Goal: Use online tool/utility: Utilize a website feature to perform a specific function

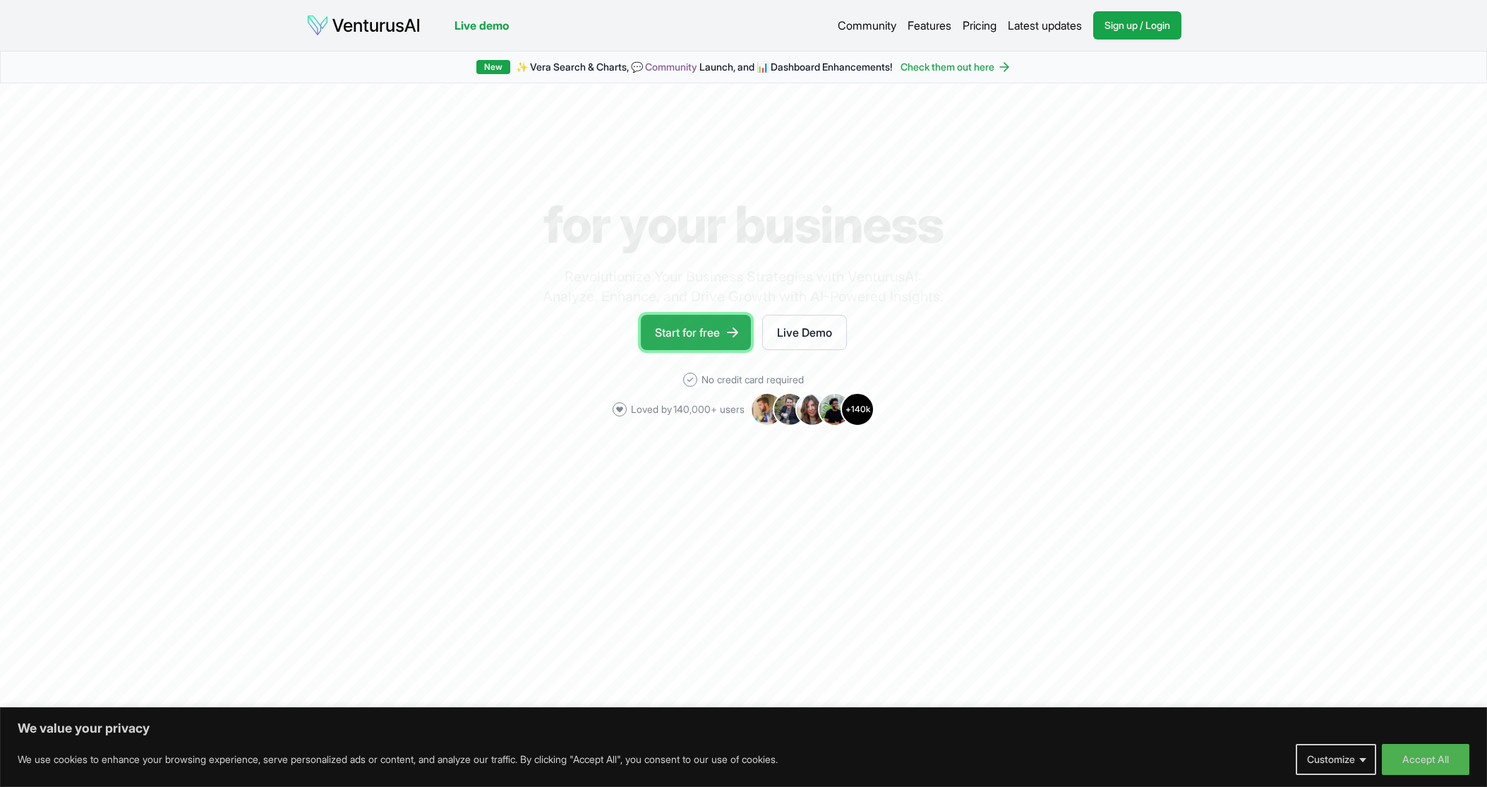
click at [674, 335] on link "Start for free" at bounding box center [696, 332] width 110 height 35
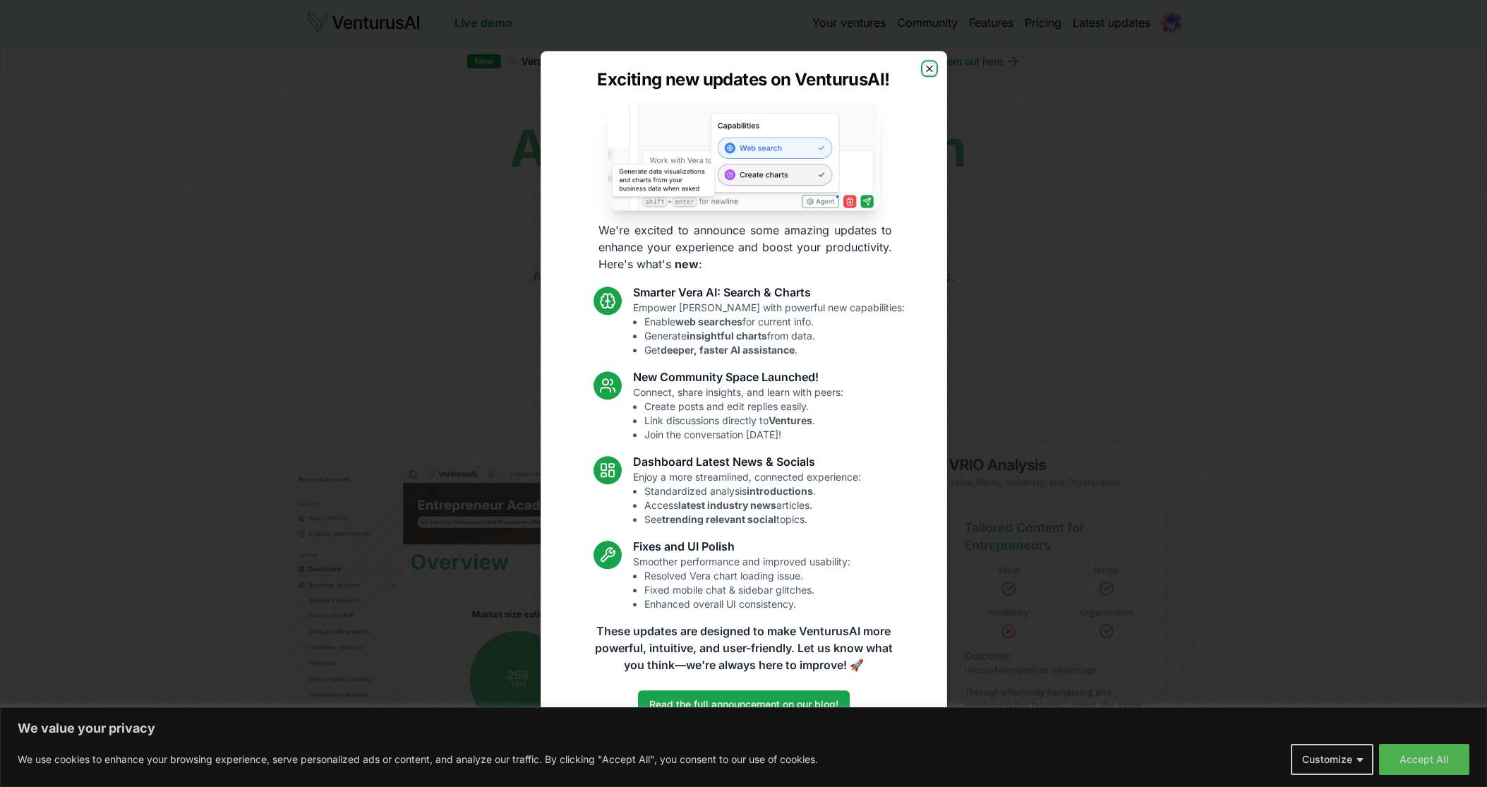
click at [925, 68] on icon "button" at bounding box center [929, 68] width 11 height 11
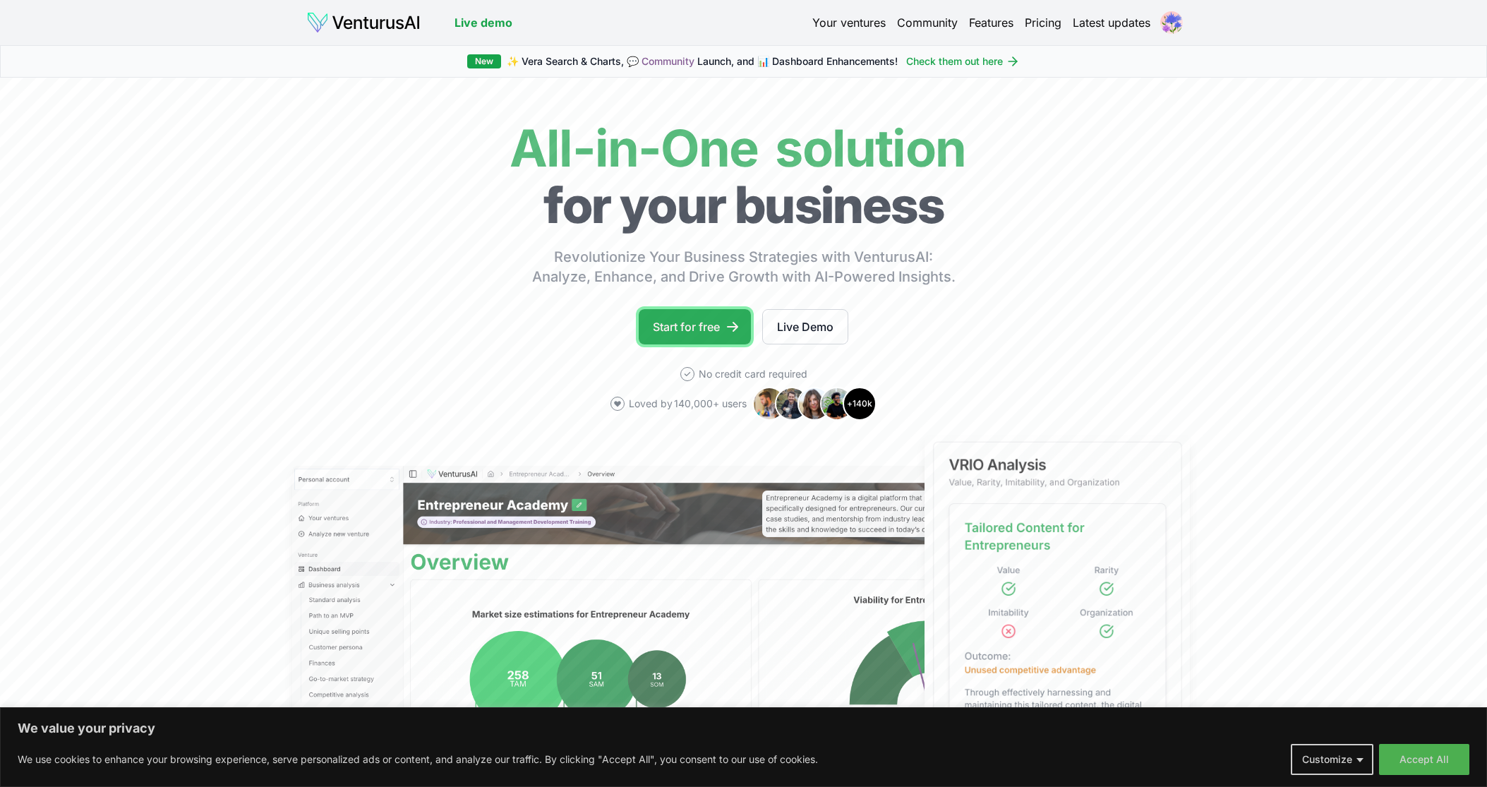
click at [693, 323] on link "Start for free" at bounding box center [695, 326] width 112 height 35
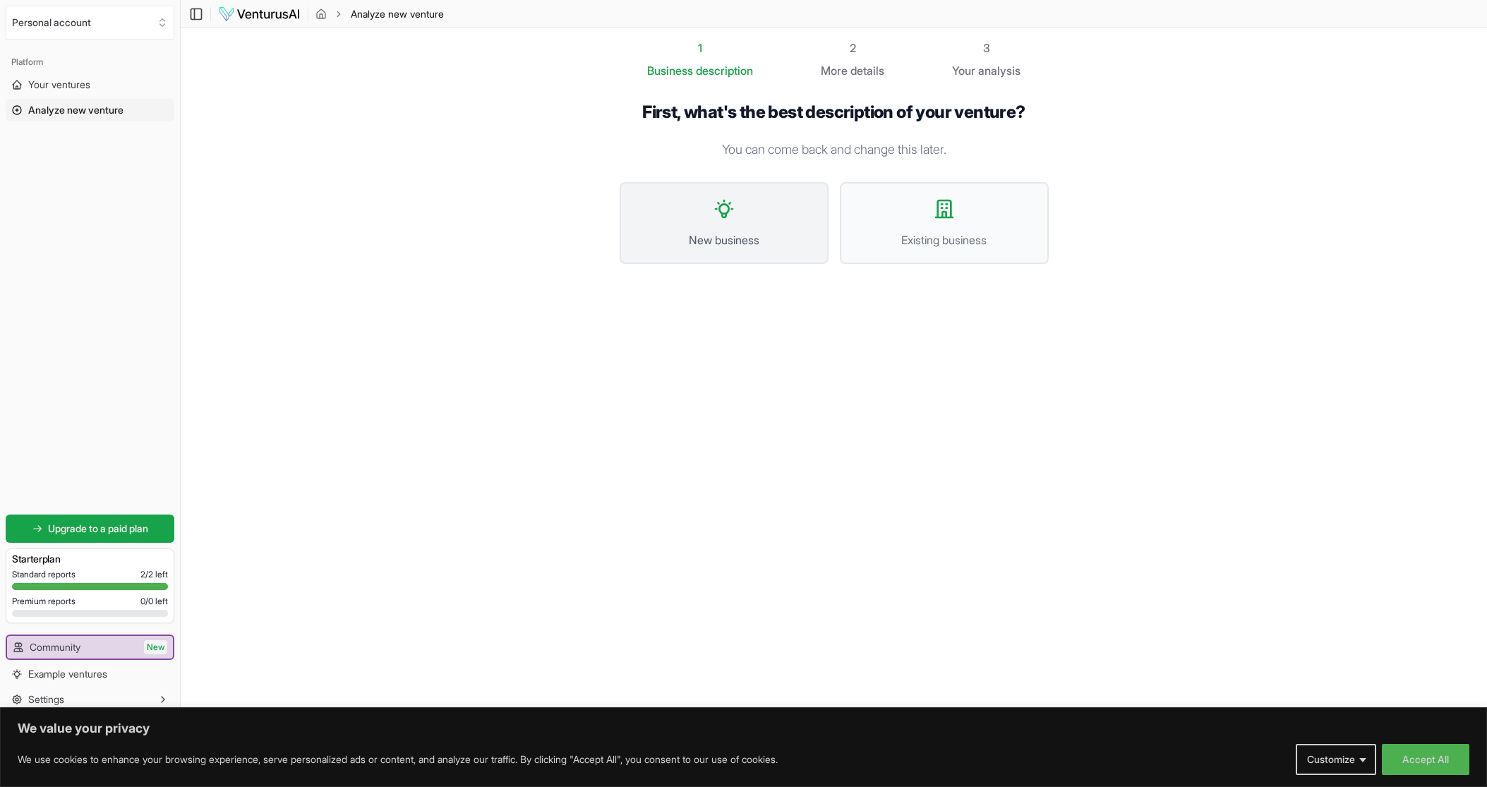
click at [755, 246] on span "New business" at bounding box center [724, 240] width 178 height 17
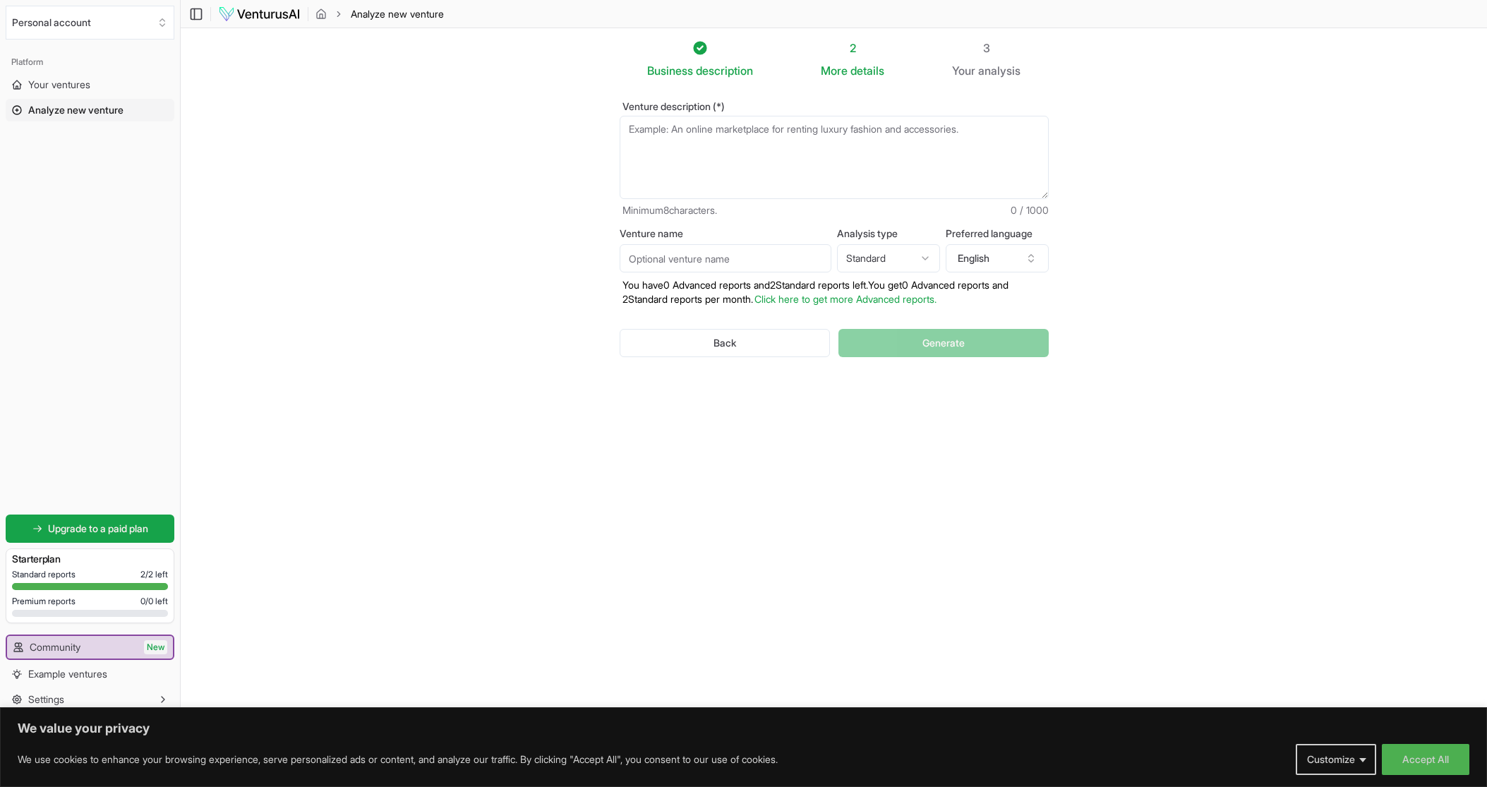
click at [779, 159] on textarea "Venture description (*)" at bounding box center [834, 157] width 429 height 83
click at [892, 266] on html "We value your privacy We use cookies to enhance your browsing experience, serve…" at bounding box center [743, 393] width 1487 height 787
select select "advanced"
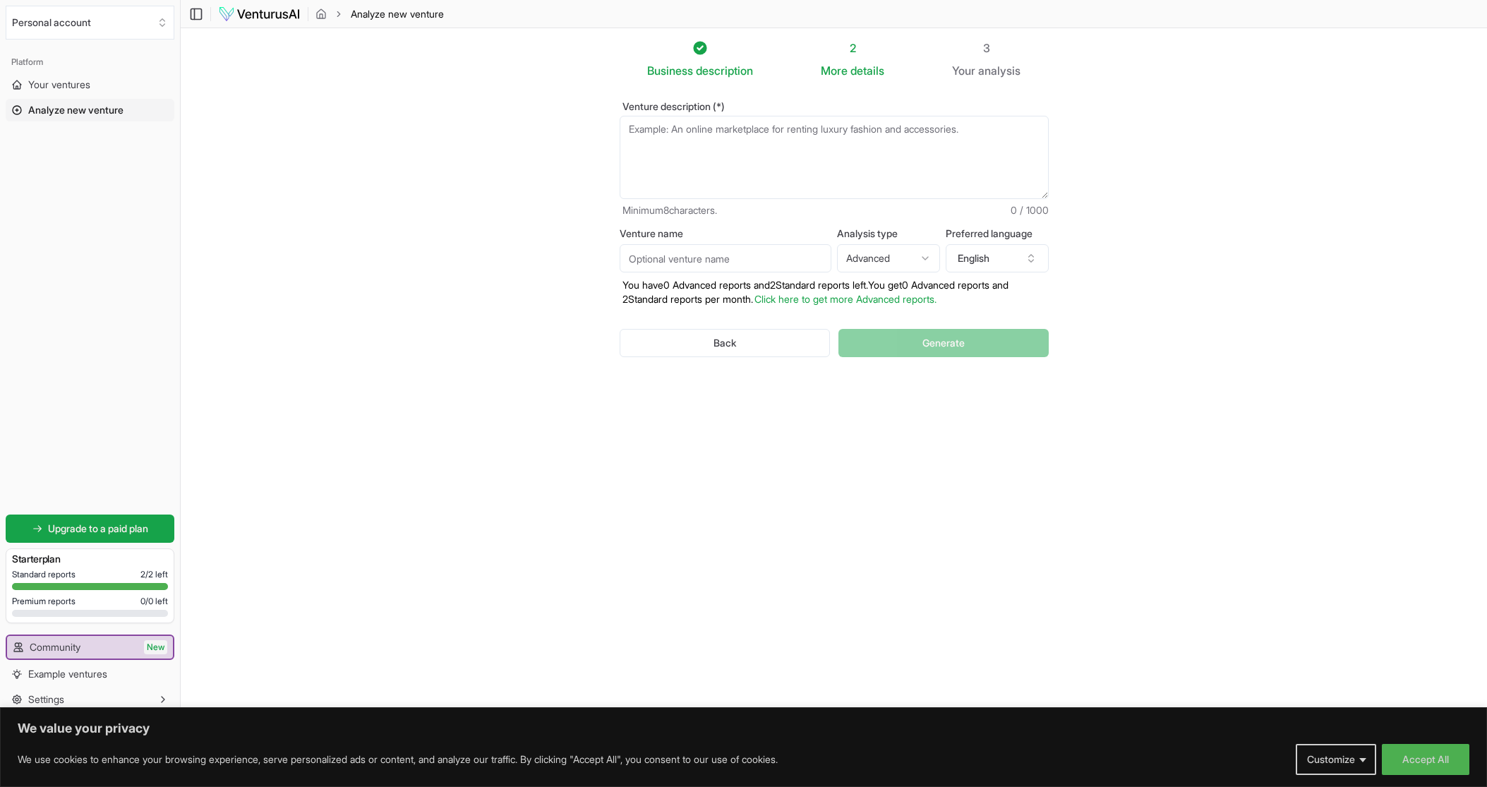
click at [791, 263] on input "Venture name" at bounding box center [726, 258] width 212 height 28
type input "w"
type input "s"
type input "Stonegate Data"
click at [1281, 215] on section "Business description 2 More details 3 Your analysis Venture description (*) Min…" at bounding box center [834, 372] width 1307 height 688
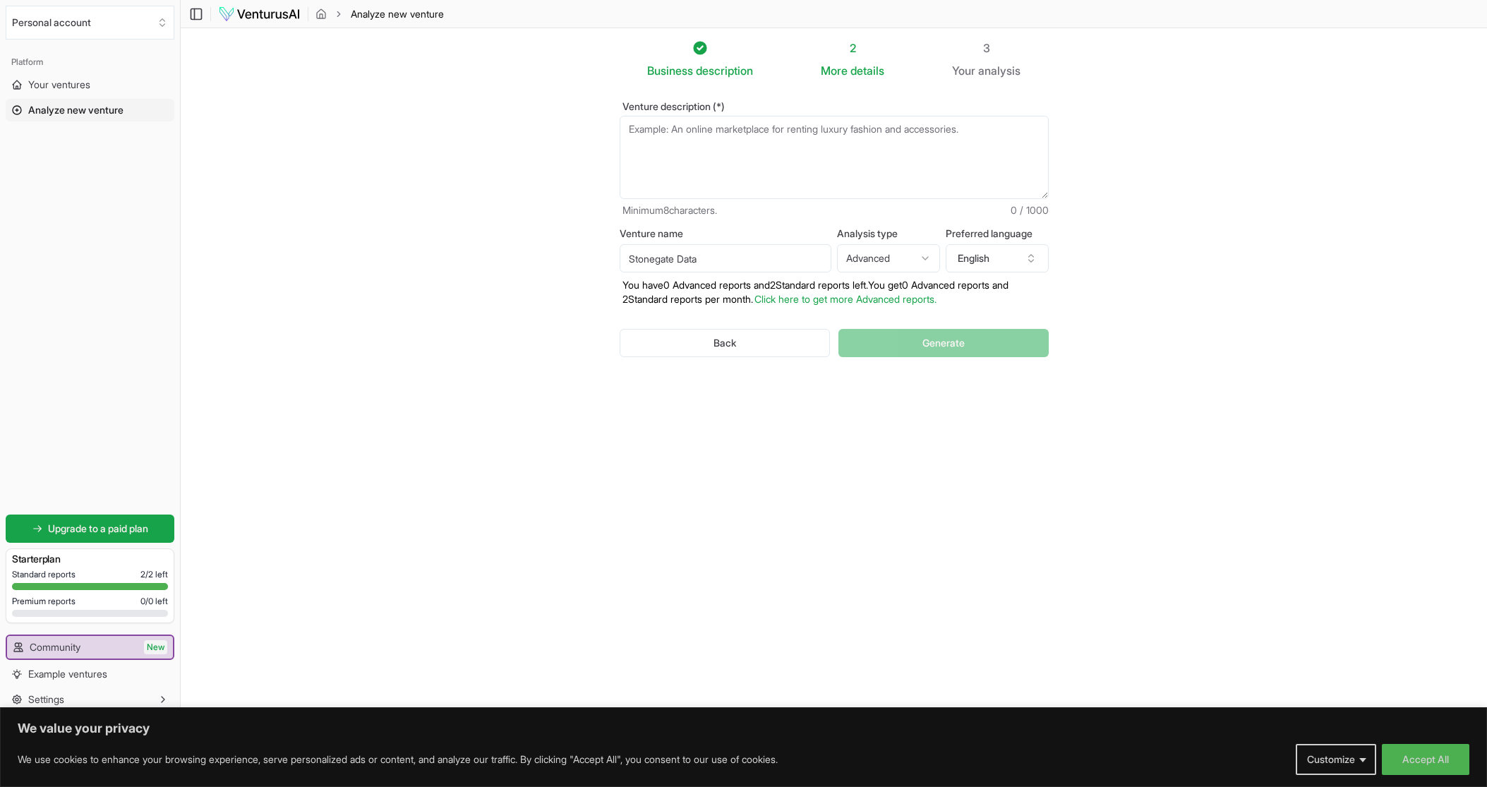
click at [804, 129] on textarea "Venture description (*)" at bounding box center [834, 157] width 429 height 83
paste textarea "# Stonegate Data: Post-Integration HIPAA Security Consulting Business Plan ## E…"
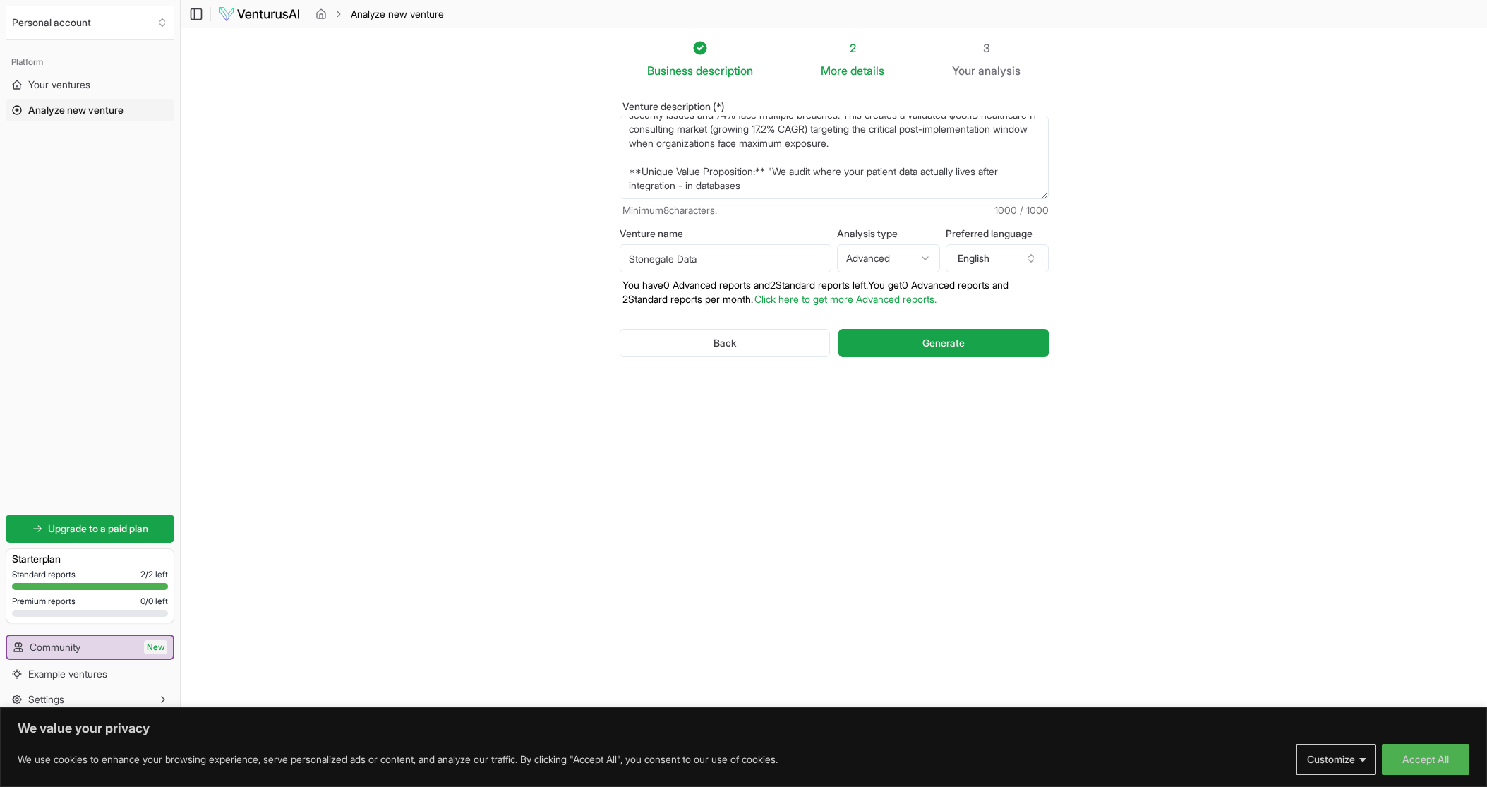
scroll to position [1, 0]
type textarea "# Stonegate Data: Post-Integration HIPAA Security Consulting Business Plan ## E…"
click at [769, 168] on textarea "# Stonegate Data: Post-Integration HIPAA Security Consulting Business Plan ## E…" at bounding box center [834, 156] width 429 height 83
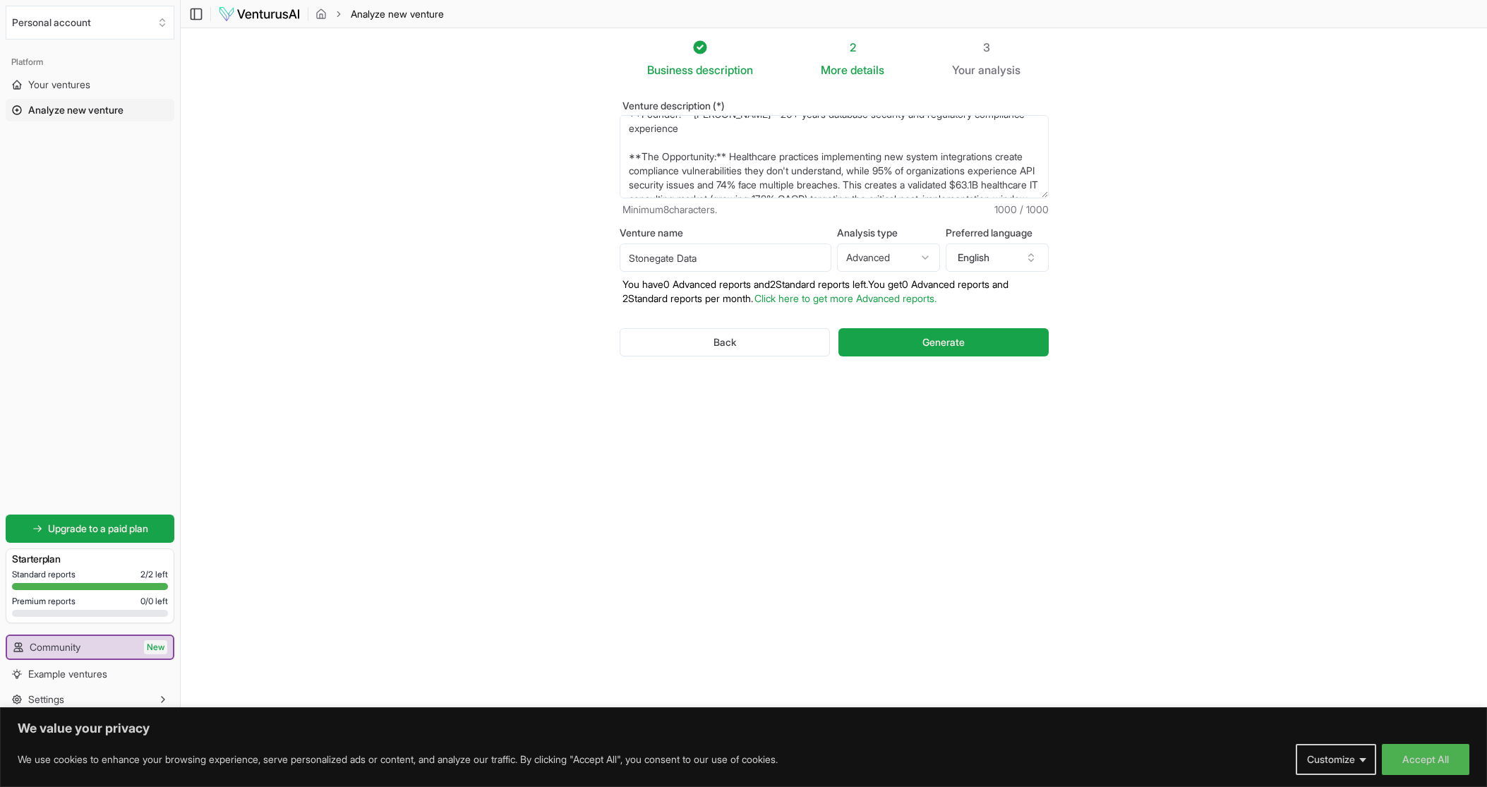
scroll to position [212, 0]
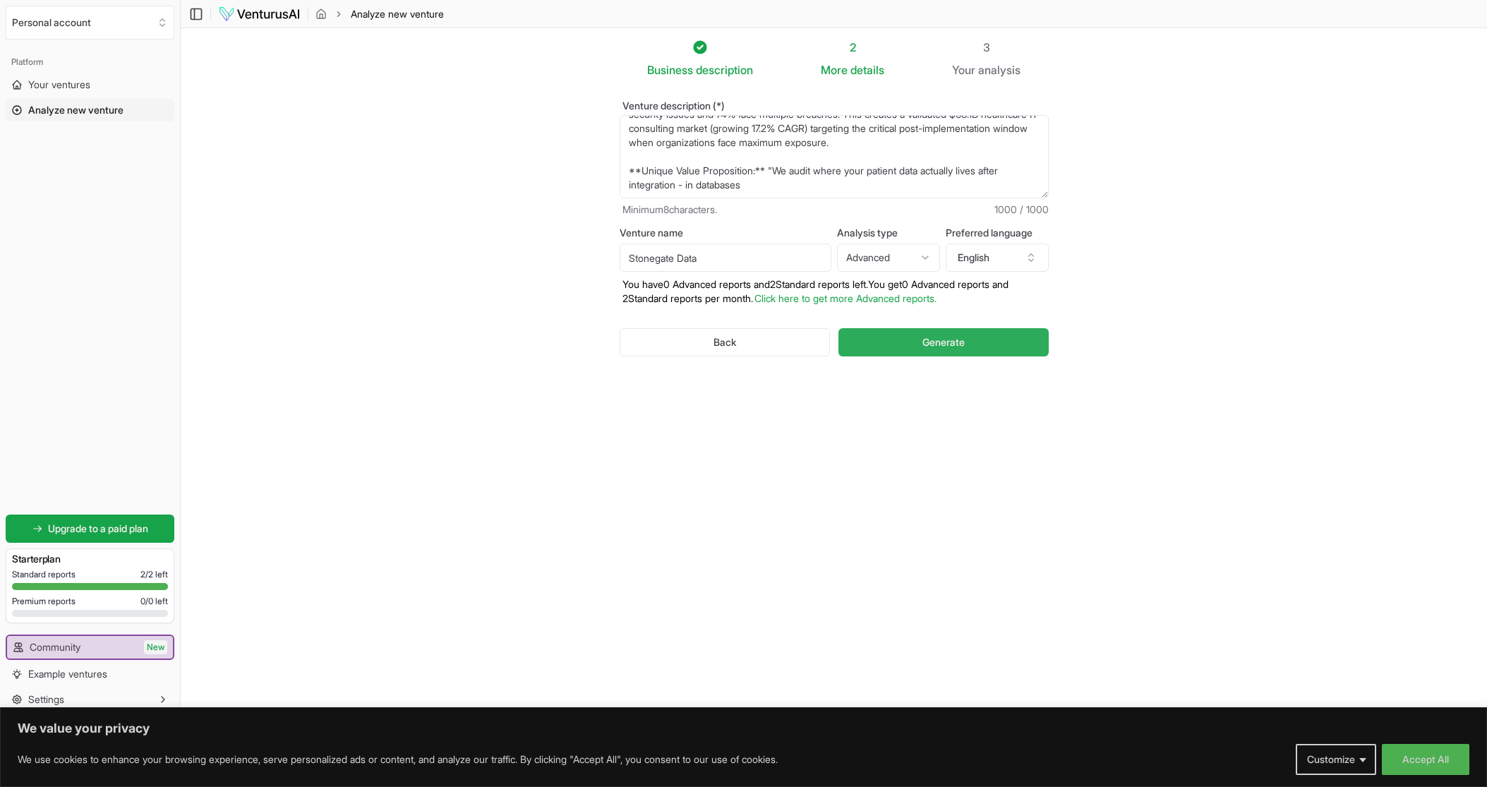
click at [963, 347] on span "Generate" at bounding box center [944, 342] width 42 height 14
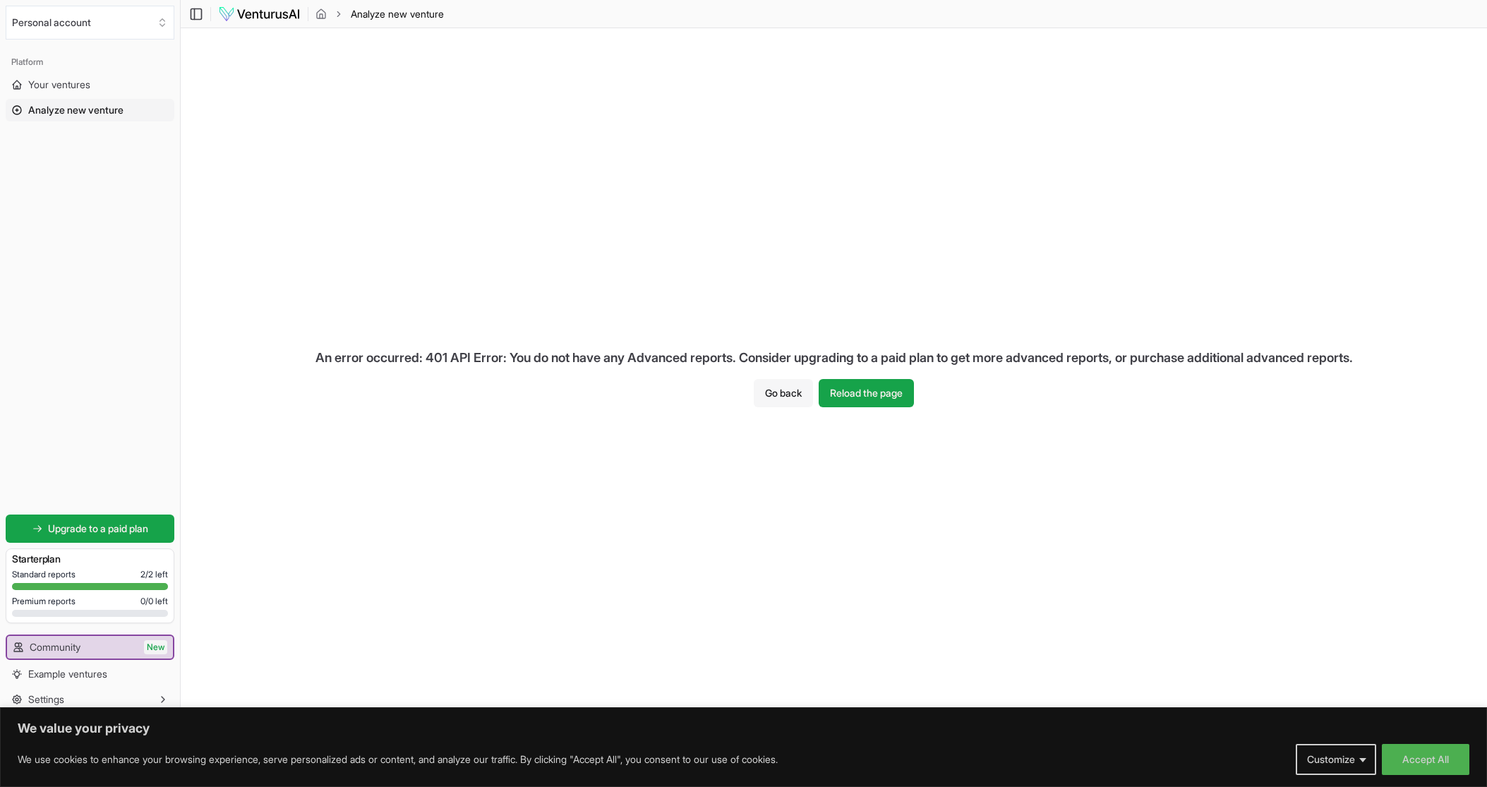
click at [790, 397] on button "Go back" at bounding box center [783, 393] width 59 height 28
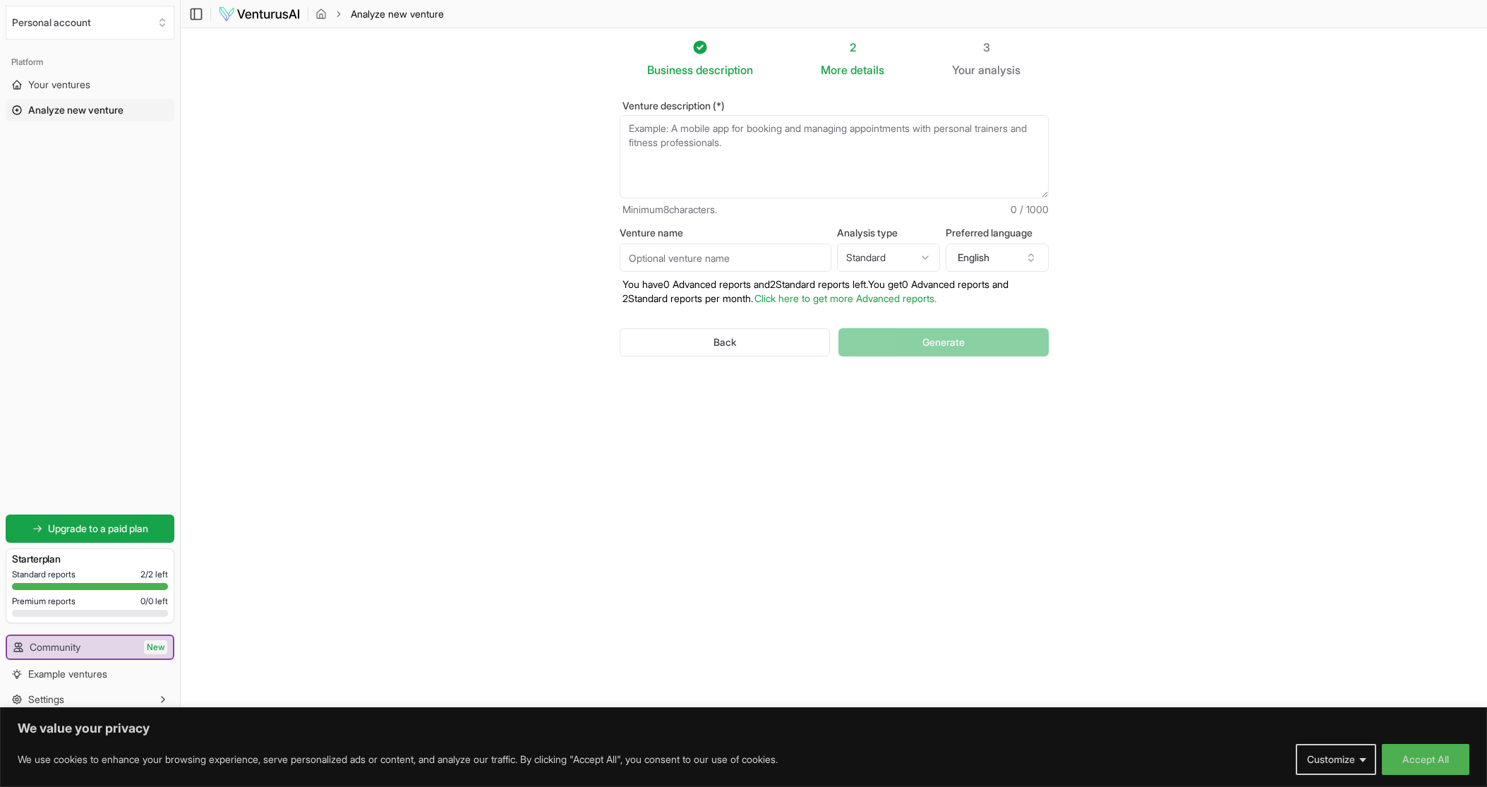
click at [836, 161] on textarea "Venture description (*)" at bounding box center [834, 156] width 429 height 83
paste textarea "# Stonegate Data: Post-Integration HIPAA Security Consulting Business Plan ## E…"
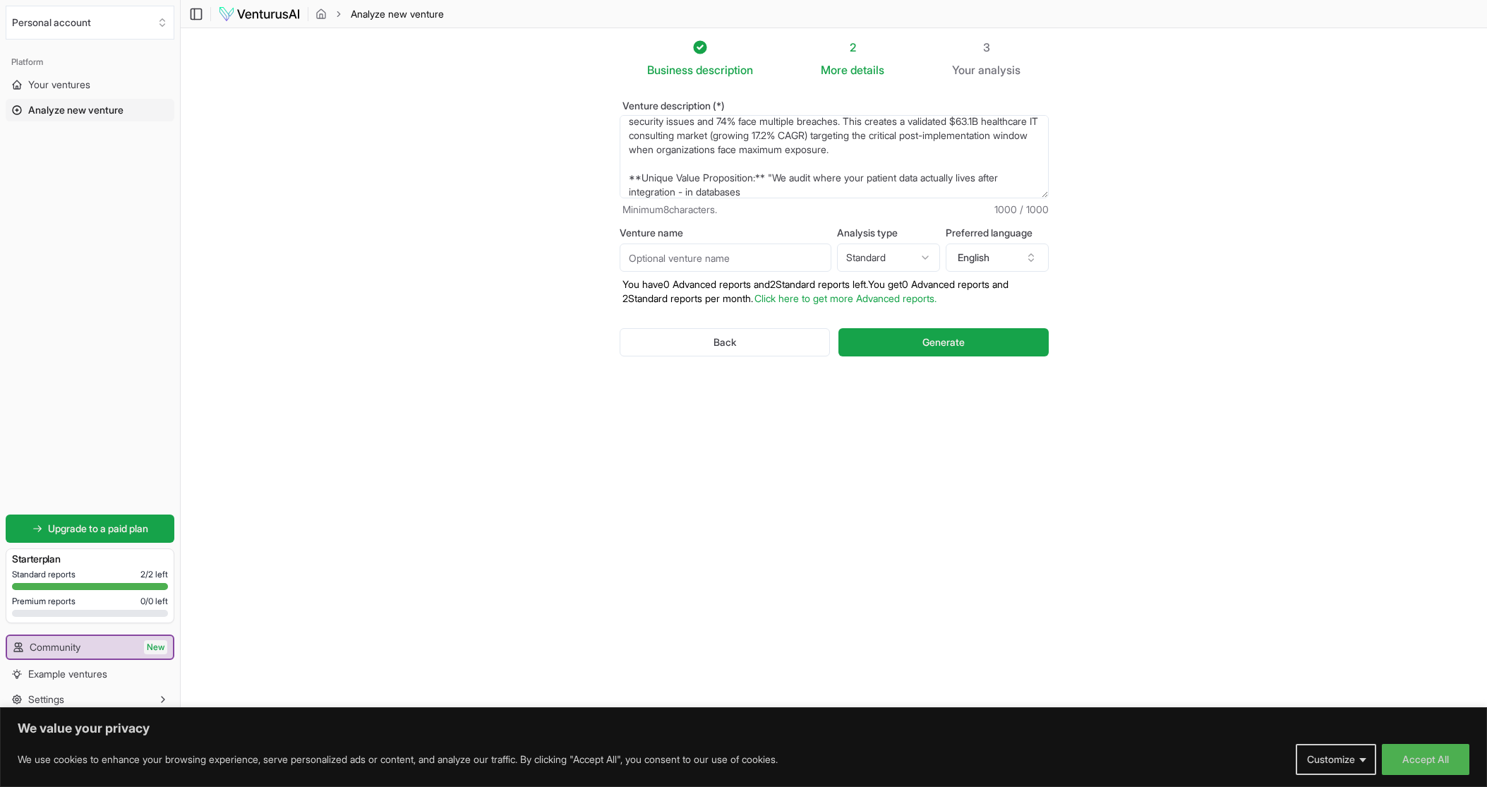
type textarea "# Stonegate Data: Post-Integration HIPAA Security Consulting Business Plan ## E…"
click at [779, 256] on input "Venture name" at bounding box center [726, 258] width 212 height 28
type input "Stonegate Data"
click at [920, 345] on button "Generate" at bounding box center [944, 342] width 210 height 28
